Goal: Task Accomplishment & Management: Manage account settings

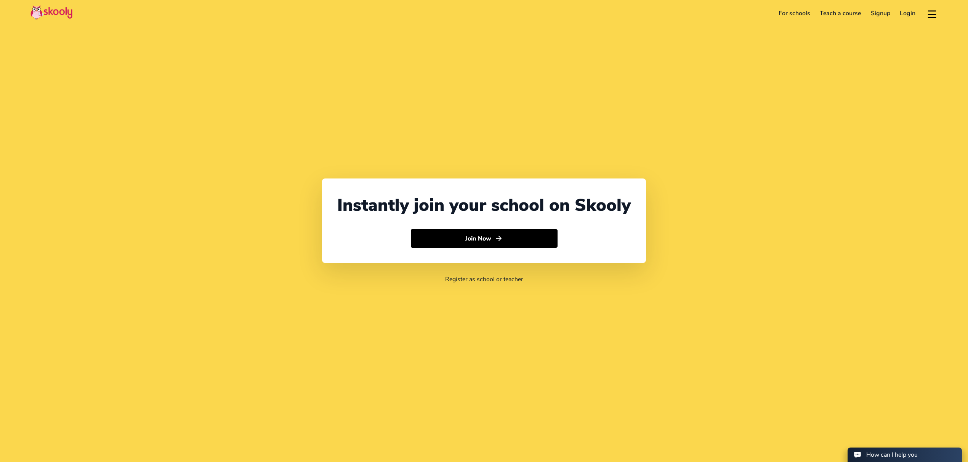
click at [904, 14] on link "Login" at bounding box center [908, 13] width 26 height 12
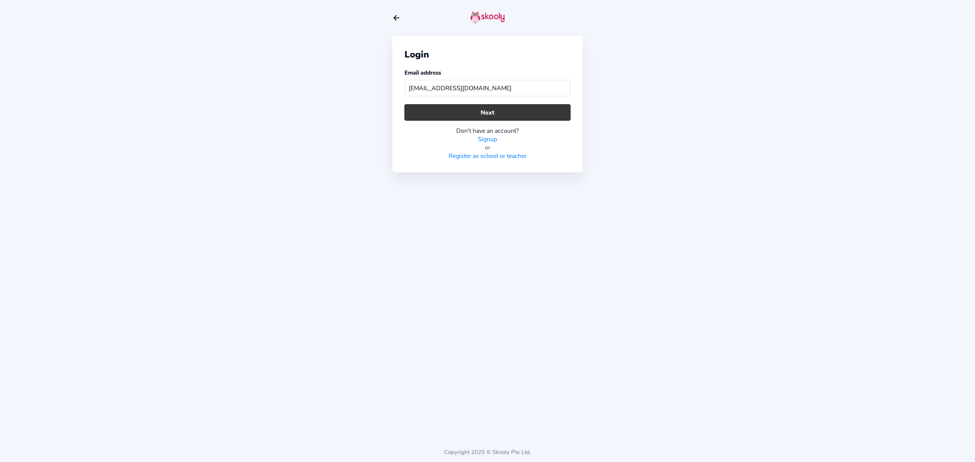
type input "[EMAIL_ADDRESS][DOMAIN_NAME]"
click at [501, 115] on button "Next" at bounding box center [488, 112] width 166 height 16
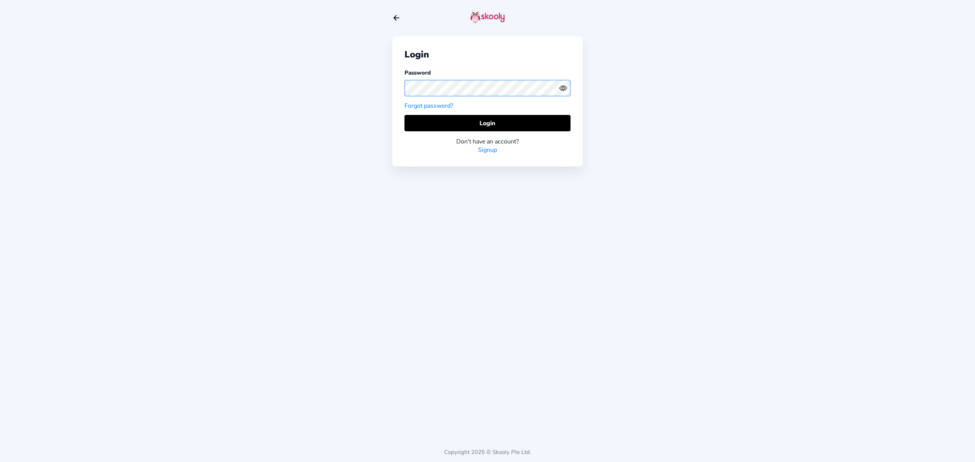
click at [367, 80] on div "Login Password Forgot password? Login Don't have an account? Signup Copyright 2…" at bounding box center [487, 231] width 975 height 462
click at [563, 89] on circle "eye outline" at bounding box center [563, 88] width 2 height 2
click at [421, 122] on button "Login" at bounding box center [488, 123] width 166 height 16
